Goal: Task Accomplishment & Management: Manage account settings

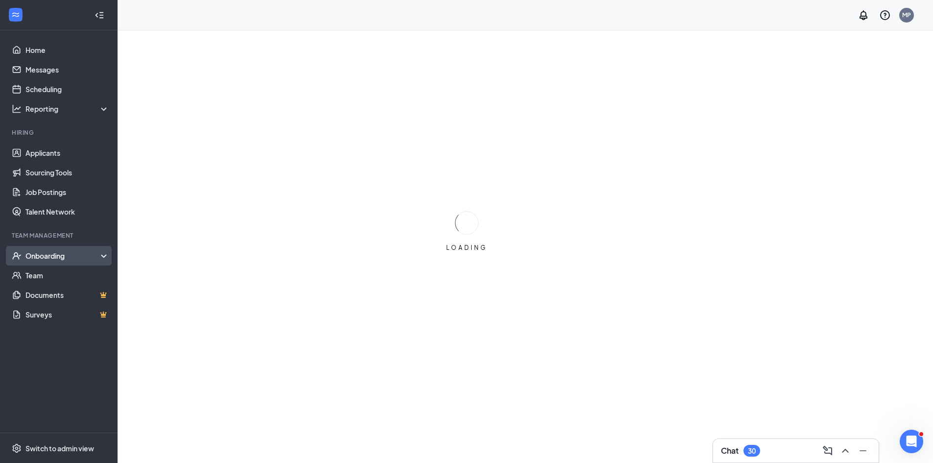
click at [45, 249] on div "Onboarding" at bounding box center [59, 256] width 118 height 20
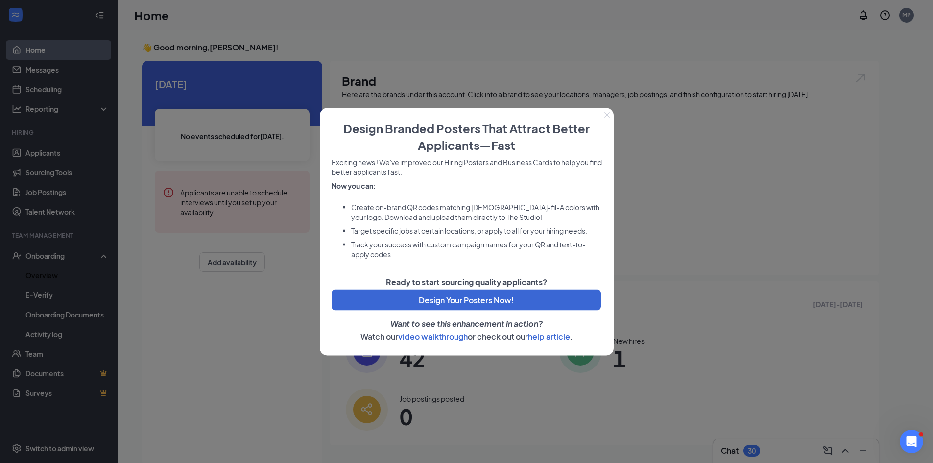
click at [72, 271] on div at bounding box center [466, 231] width 933 height 463
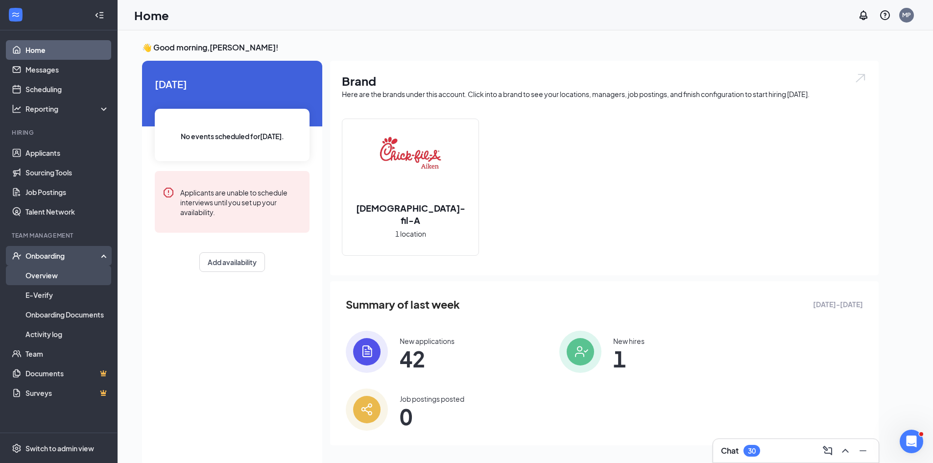
click at [66, 272] on link "Overview" at bounding box center [67, 276] width 84 height 20
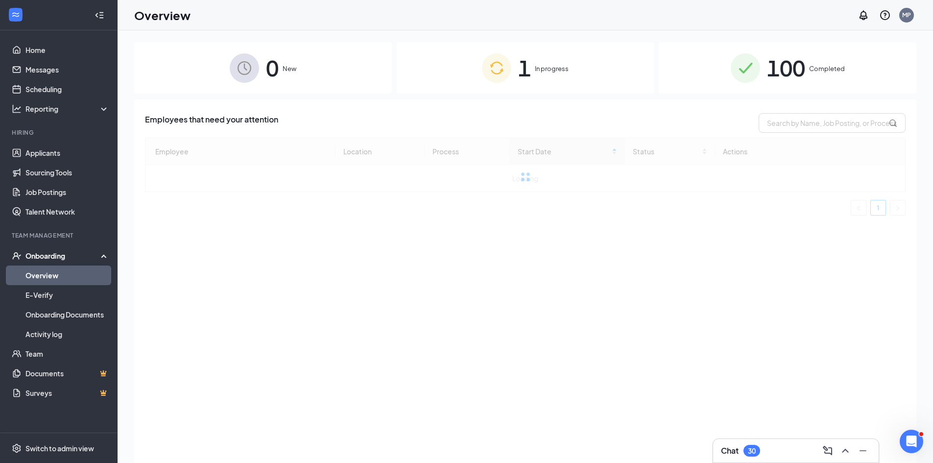
click at [770, 57] on span "100" at bounding box center [786, 68] width 38 height 34
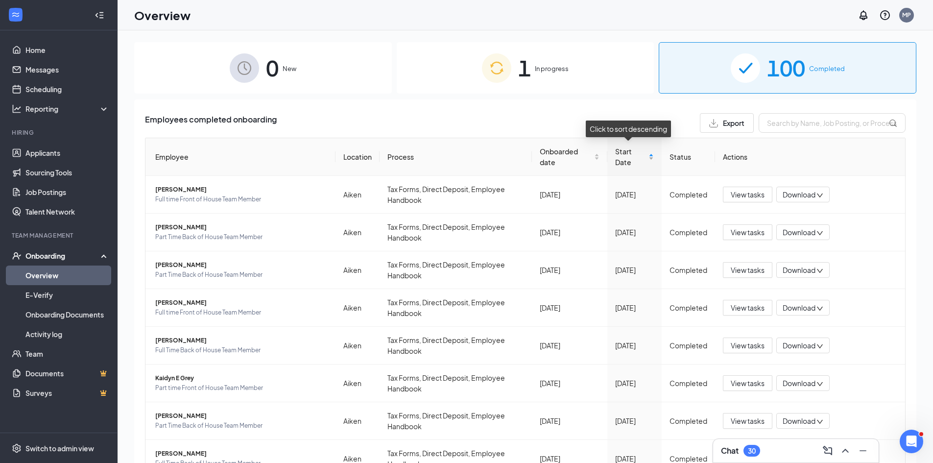
click at [634, 157] on span "Start Date" at bounding box center [630, 157] width 31 height 22
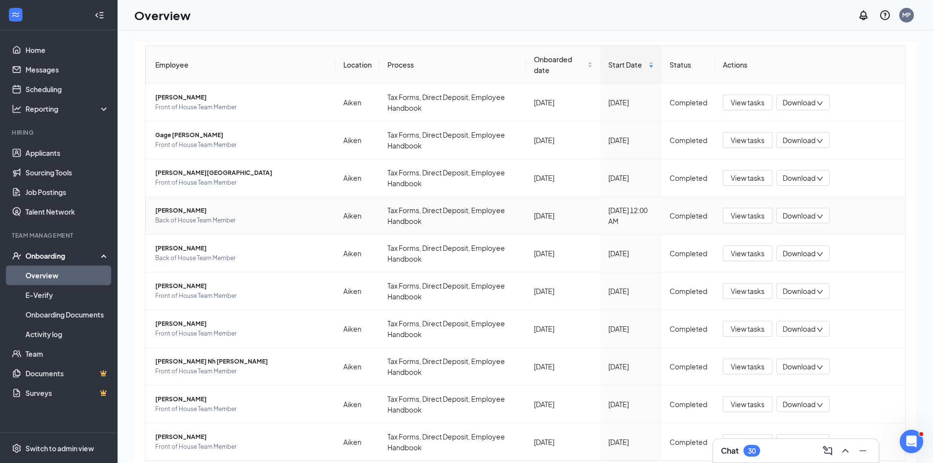
scroll to position [98, 0]
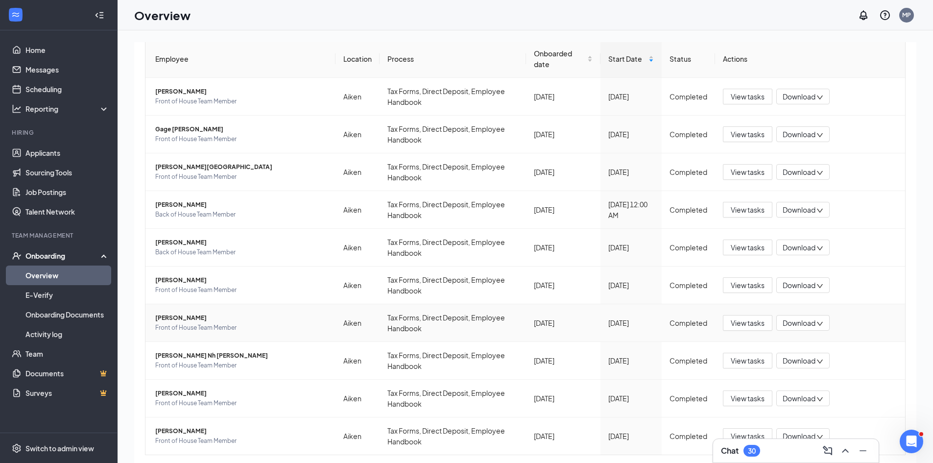
click at [200, 317] on span "[PERSON_NAME]" at bounding box center [241, 318] width 172 height 10
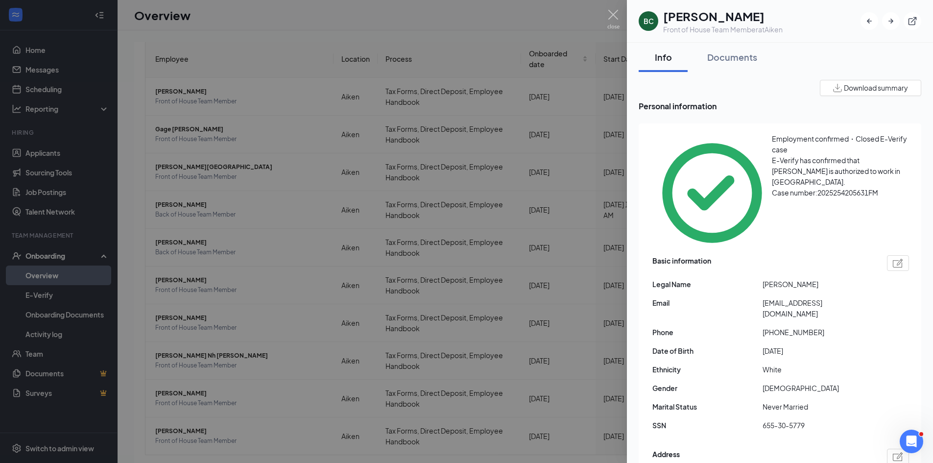
drag, startPoint x: 536, startPoint y: 296, endPoint x: 597, endPoint y: 319, distance: 65.7
click at [536, 296] on div at bounding box center [466, 231] width 933 height 463
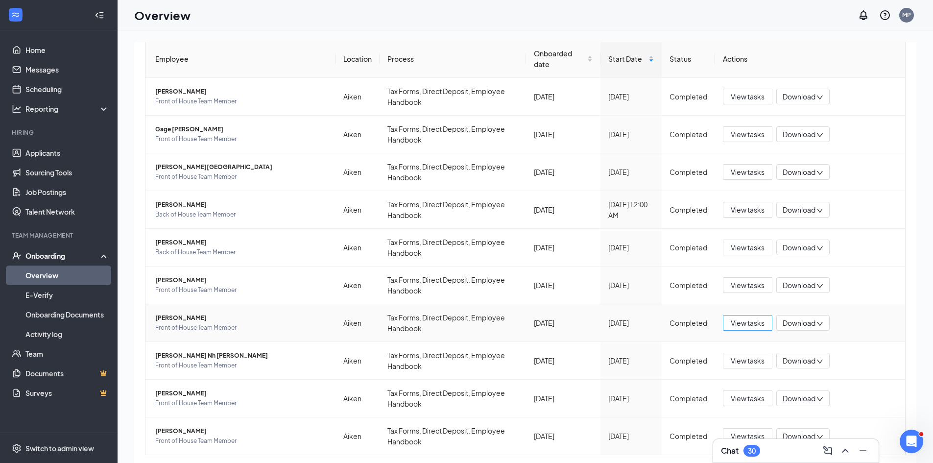
click at [756, 324] on span "View tasks" at bounding box center [748, 323] width 34 height 11
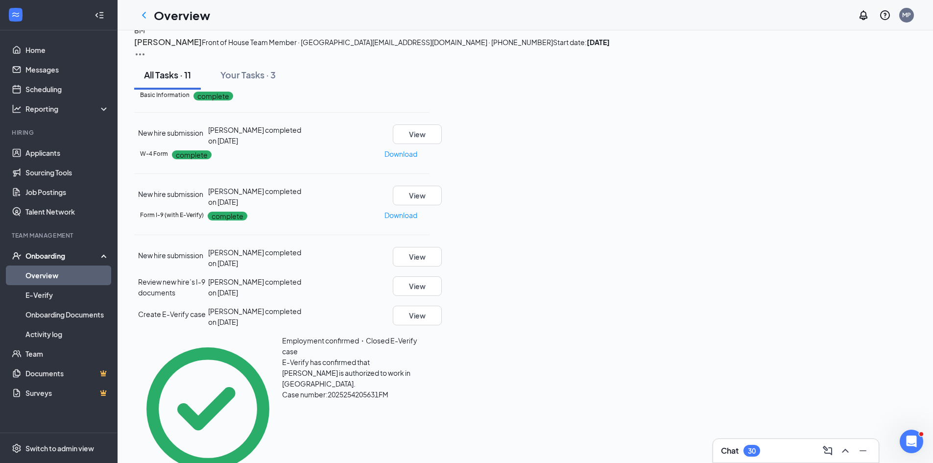
scroll to position [49, 0]
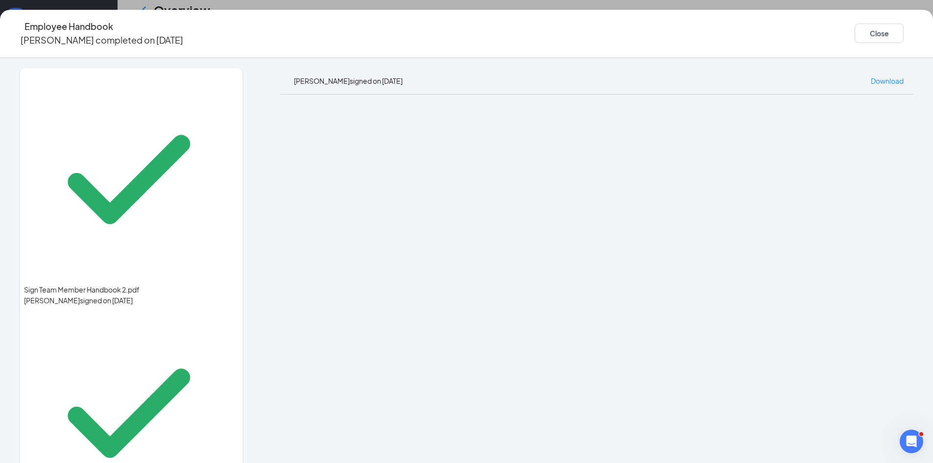
scroll to position [98, 0]
